Goal: Task Accomplishment & Management: Manage account settings

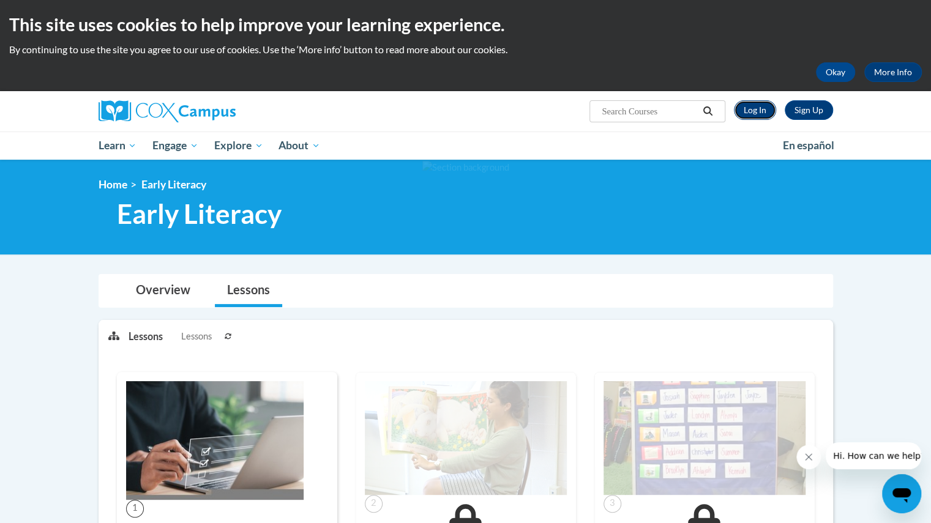
click at [751, 110] on link "Log In" at bounding box center [755, 110] width 42 height 20
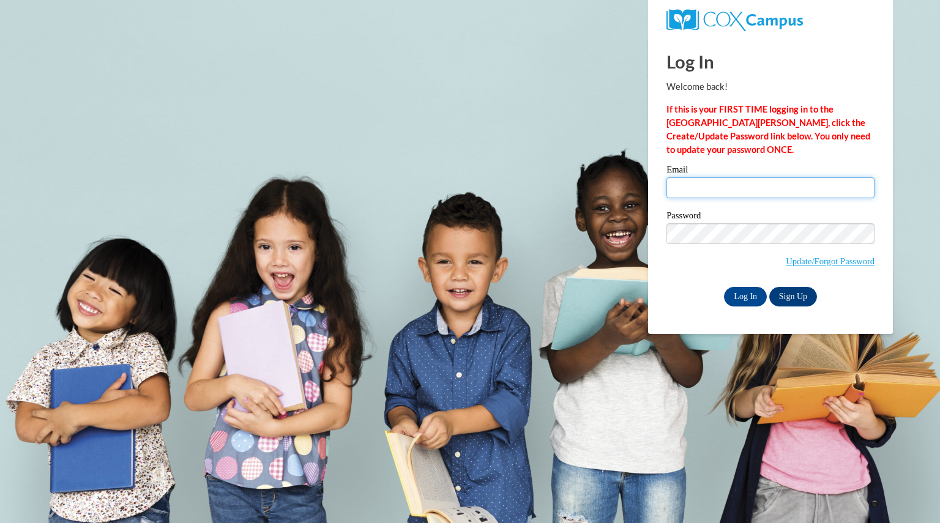
click at [704, 185] on input "Email" at bounding box center [771, 187] width 208 height 21
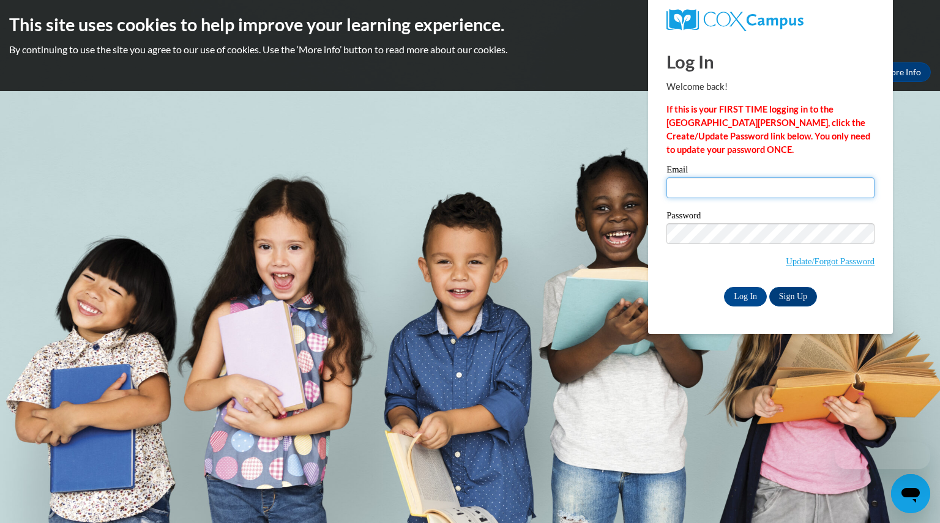
type input "a"
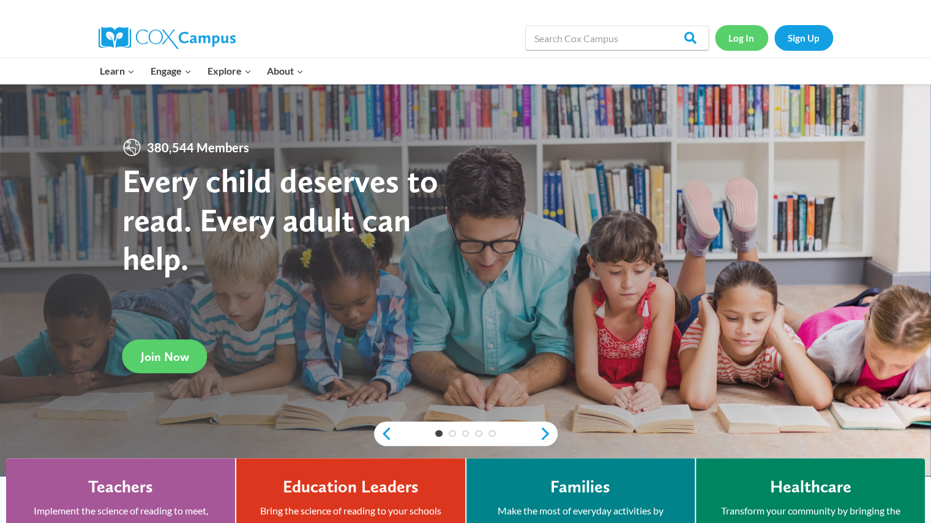
click at [742, 33] on link "Log In" at bounding box center [741, 37] width 53 height 25
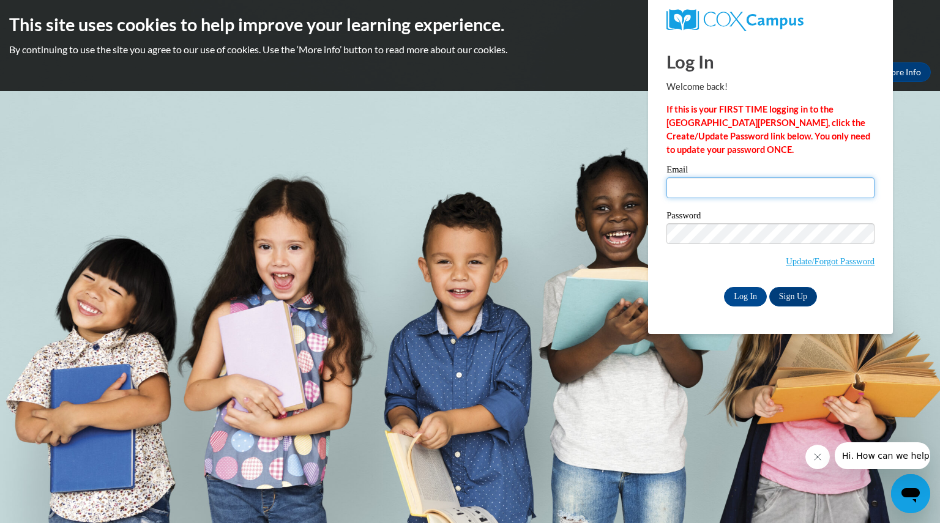
click at [686, 181] on input "Email" at bounding box center [771, 187] width 208 height 21
type input "a"
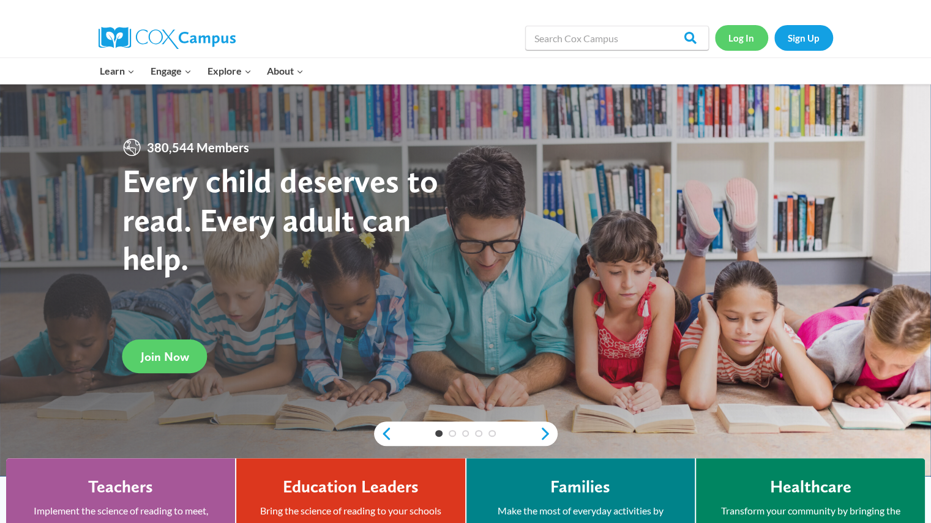
click at [738, 40] on link "Log In" at bounding box center [741, 37] width 53 height 25
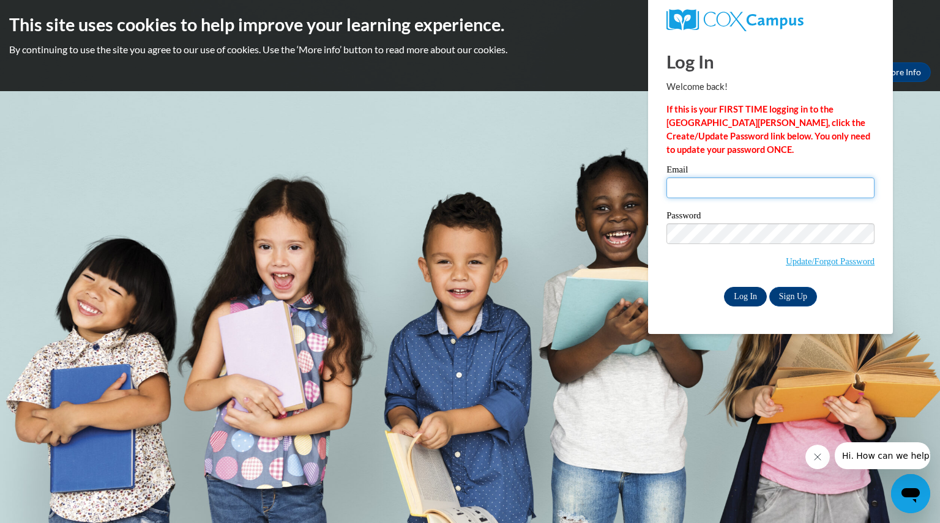
type input "amanashtin@aasd.k12.wi.us"
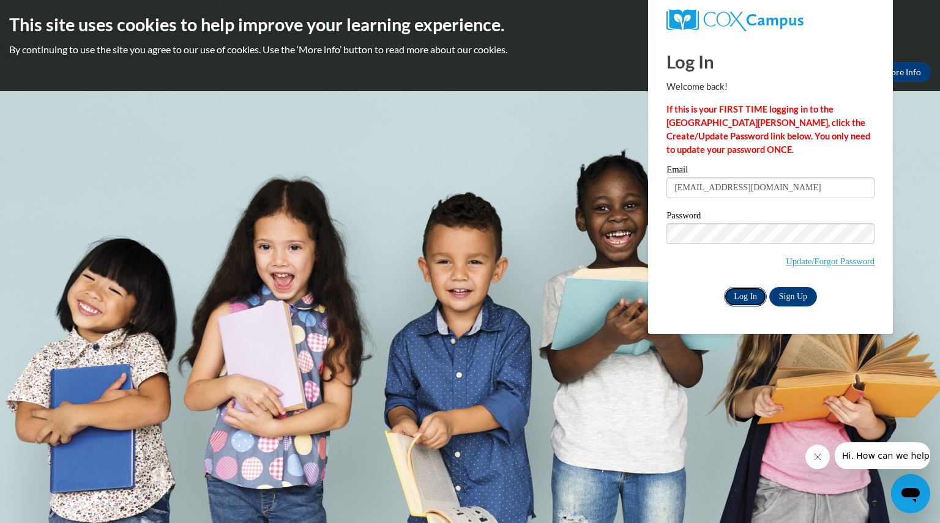
click at [747, 302] on input "Log In" at bounding box center [745, 297] width 43 height 20
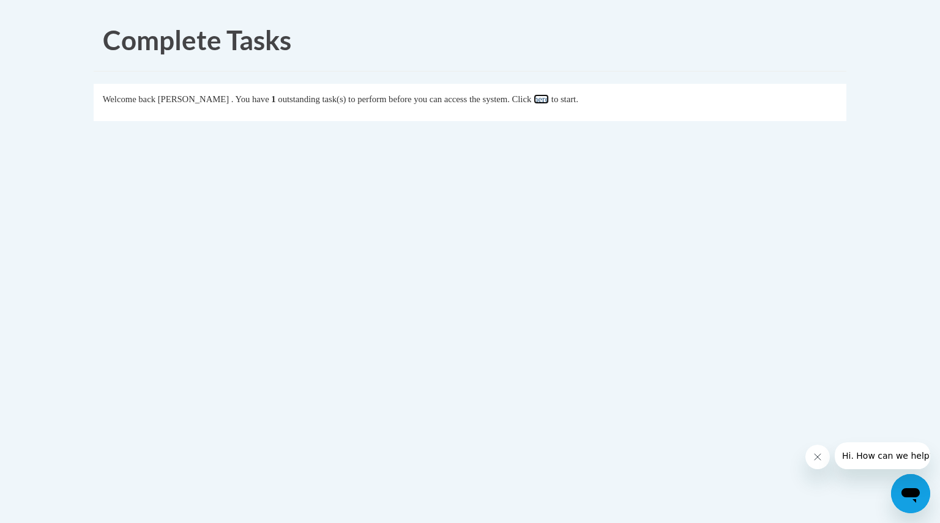
click at [549, 97] on link "here" at bounding box center [541, 99] width 15 height 10
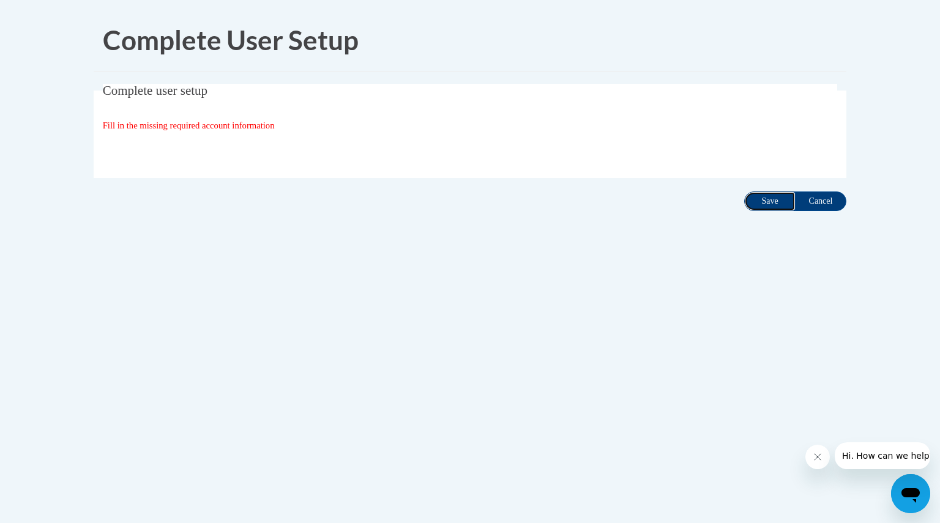
click at [753, 200] on input "Save" at bounding box center [769, 202] width 51 height 20
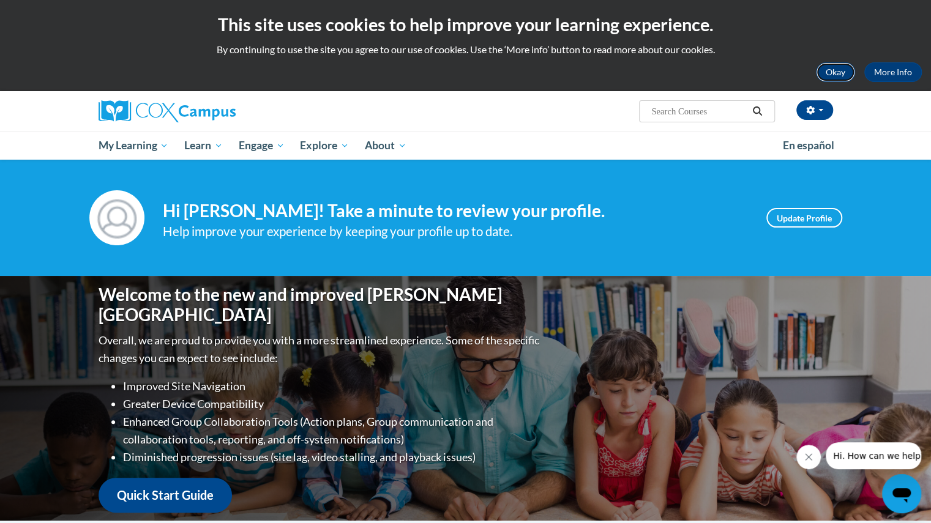
click at [832, 70] on button "Okay" at bounding box center [835, 72] width 39 height 20
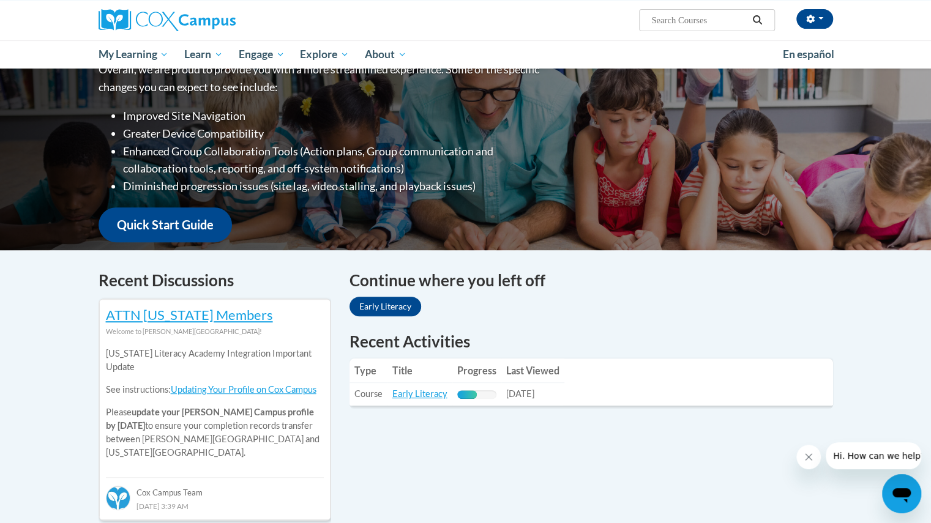
scroll to position [184, 0]
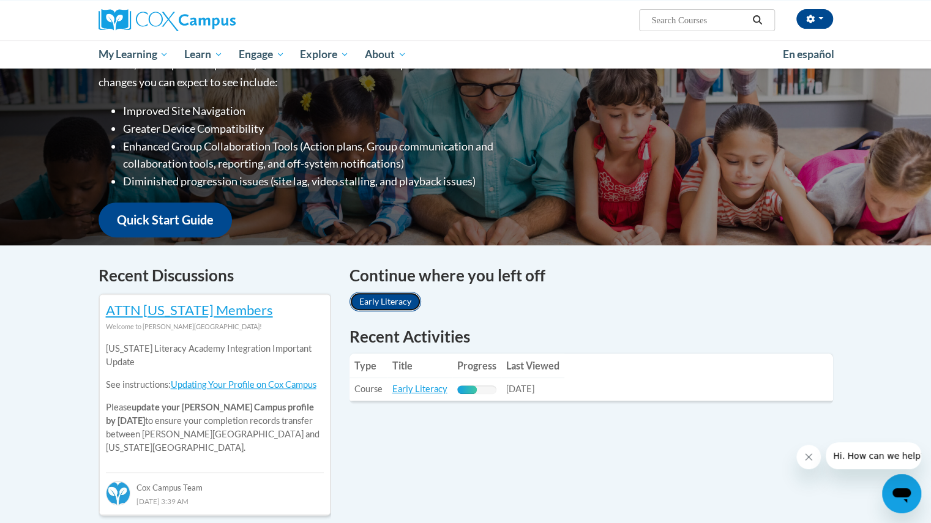
click at [408, 299] on link "Early Literacy" at bounding box center [385, 302] width 72 height 20
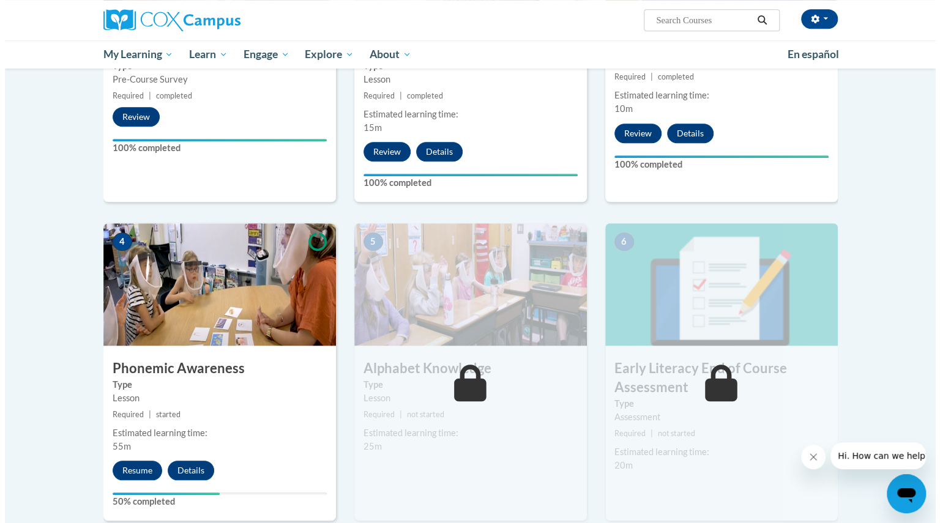
scroll to position [435, 0]
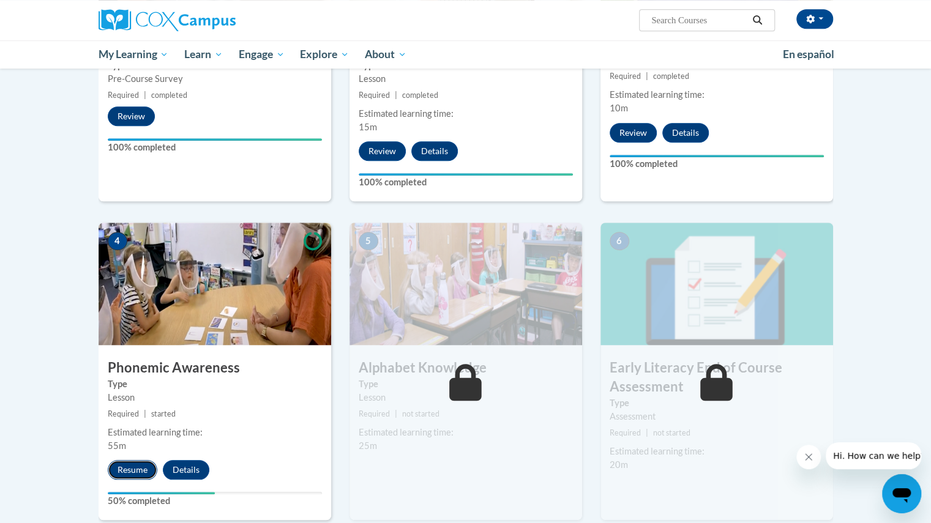
click at [126, 468] on button "Resume" at bounding box center [133, 470] width 50 height 20
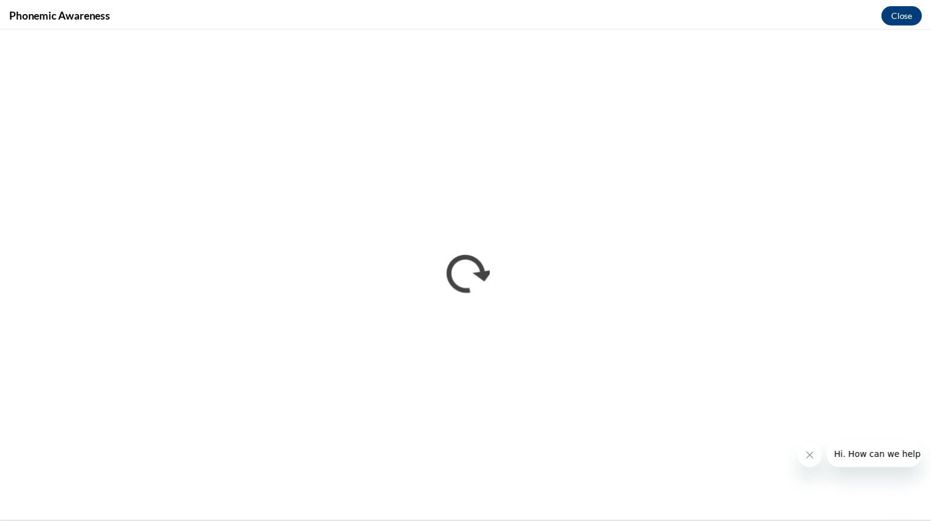
scroll to position [0, 0]
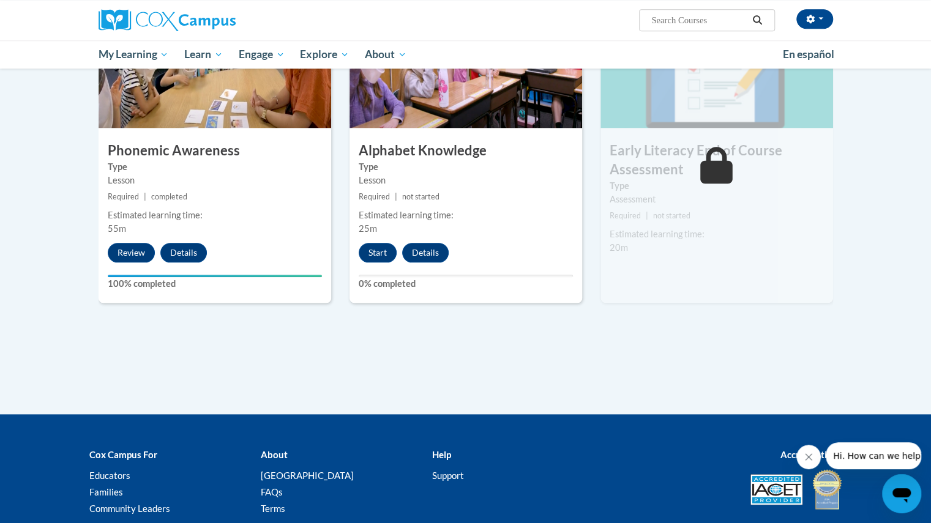
scroll to position [652, 0]
